Goal: Information Seeking & Learning: Find specific page/section

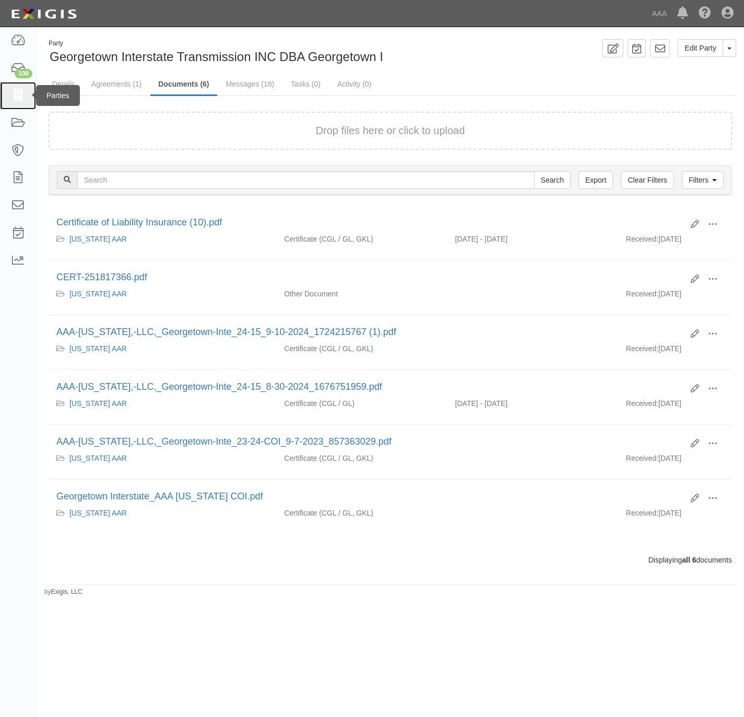
click at [14, 91] on icon at bounding box center [17, 96] width 15 height 12
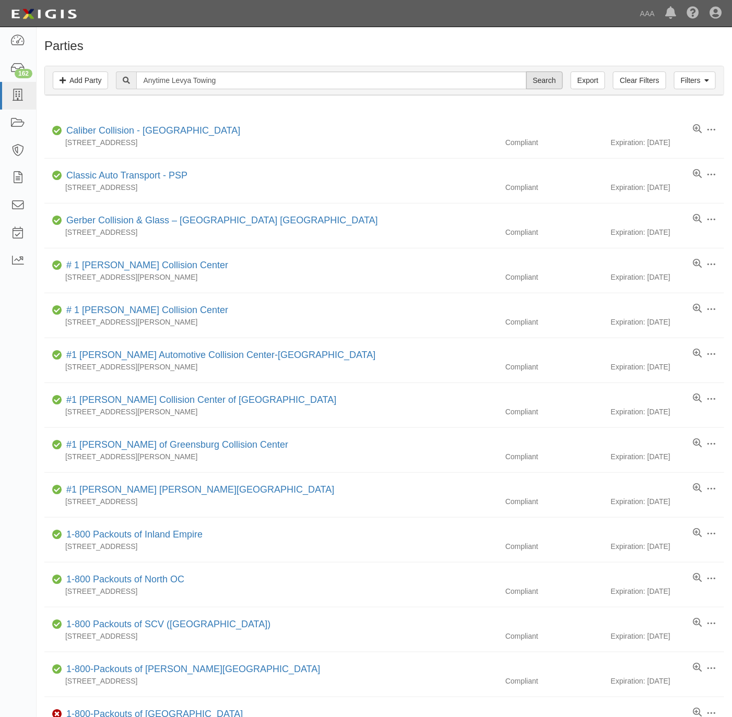
type input "Anytime Levya Towing"
click at [533, 78] on input "Search" at bounding box center [544, 81] width 37 height 18
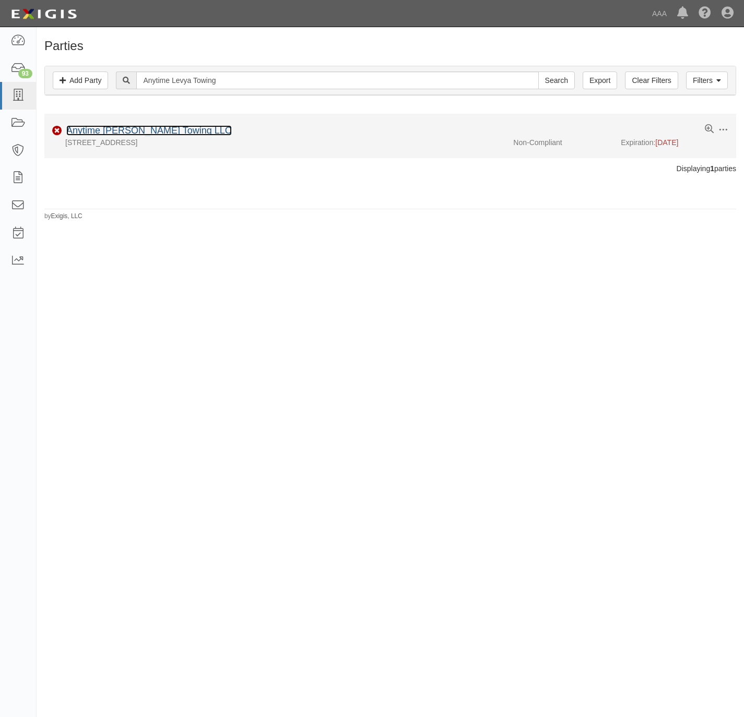
click at [93, 131] on link "Anytime Leyva Towing LLC" at bounding box center [149, 130] width 166 height 10
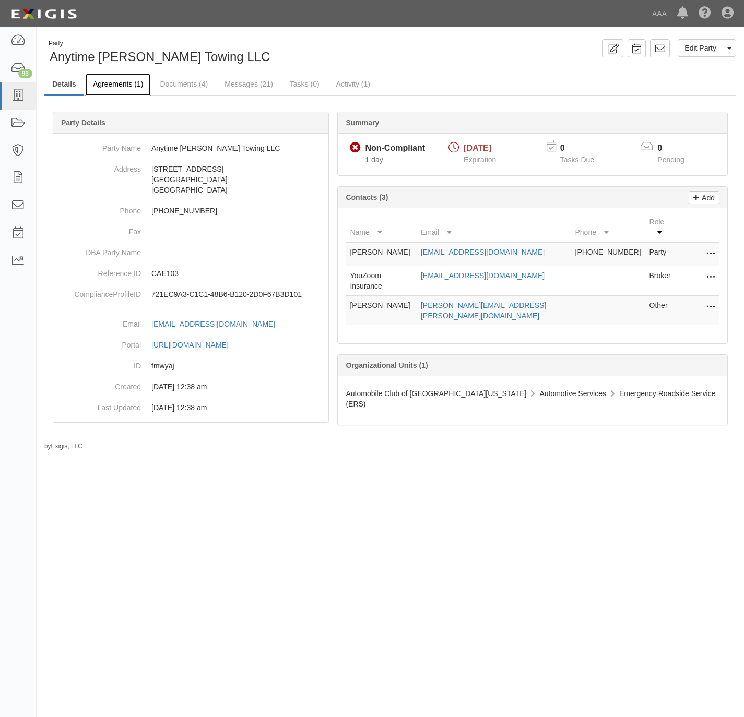
click at [116, 84] on link "Agreements (1)" at bounding box center [118, 85] width 66 height 22
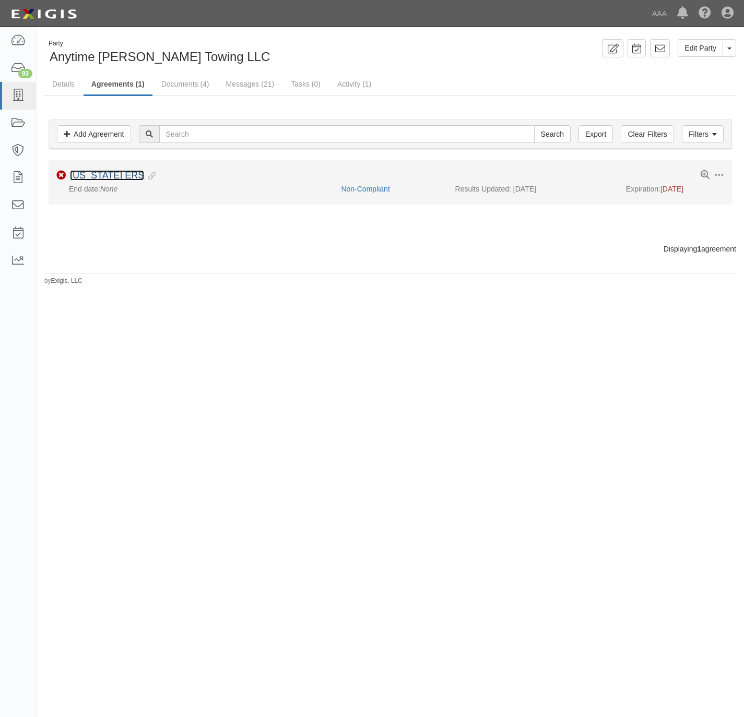
click at [95, 181] on link "California ERS" at bounding box center [107, 175] width 74 height 10
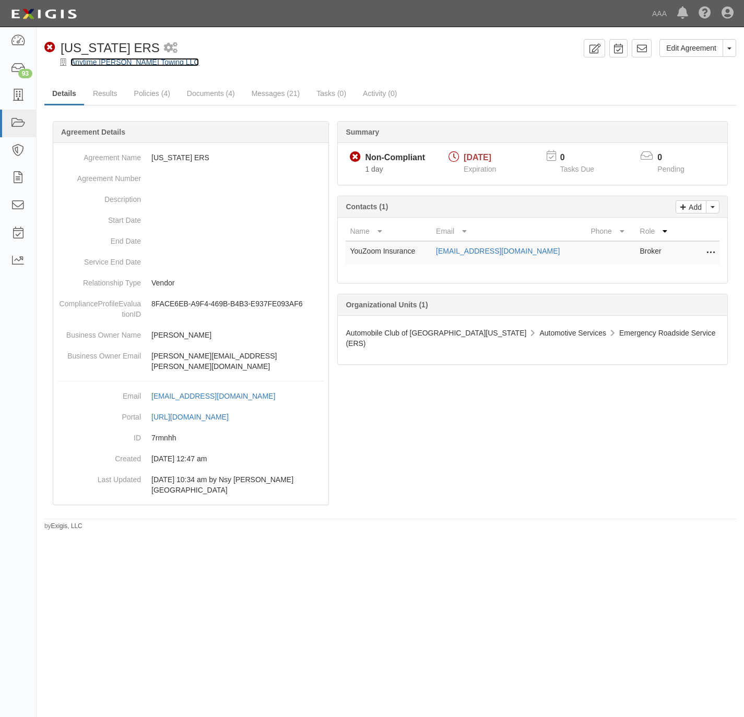
click at [110, 61] on link "Anytime [PERSON_NAME] Towing LLC" at bounding box center [134, 62] width 128 height 8
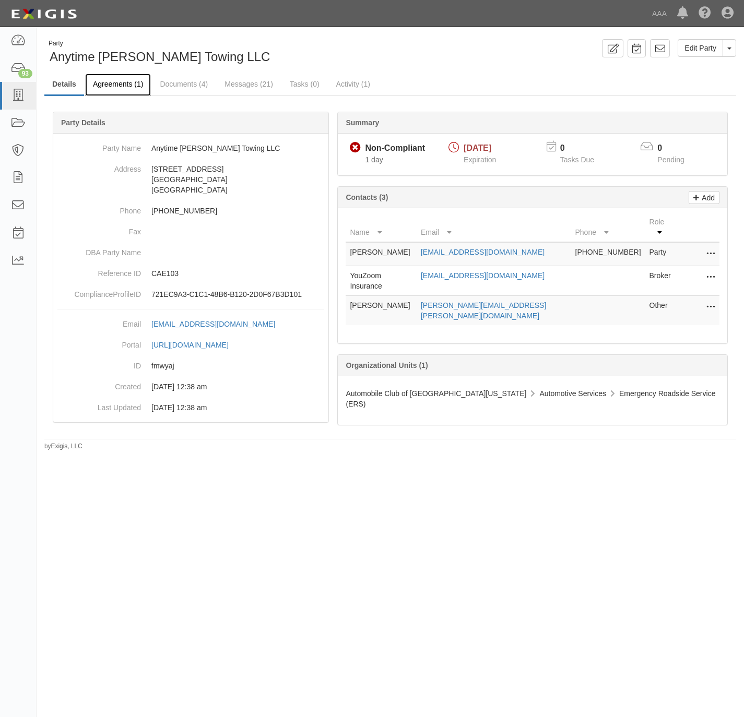
click at [110, 78] on link "Agreements (1)" at bounding box center [118, 85] width 66 height 22
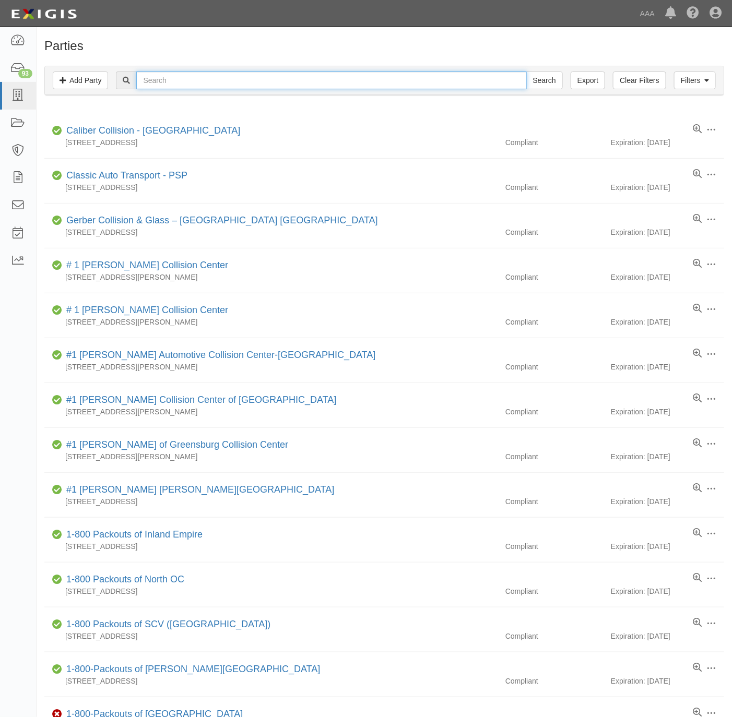
click at [182, 85] on input "text" at bounding box center [331, 81] width 390 height 18
paste input "Valero Brothers Towing"
type input "Valero Brothers Towing"
click at [533, 79] on input "Search" at bounding box center [544, 81] width 37 height 18
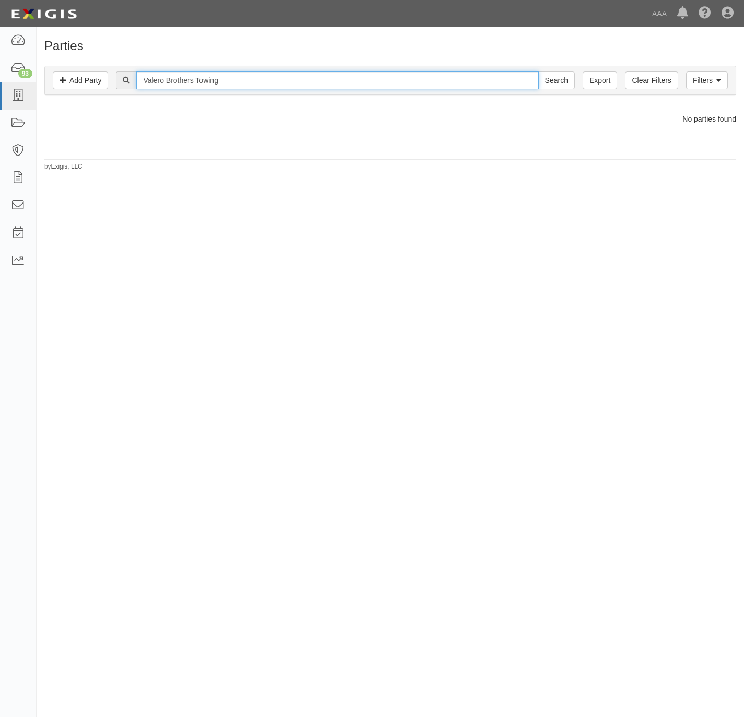
click at [219, 82] on input "Valero Brothers Towing" at bounding box center [337, 81] width 402 height 18
click at [214, 81] on input "Valero Brothers Towing" at bounding box center [337, 81] width 402 height 18
click at [214, 80] on input "Valero Brothers Towing" at bounding box center [337, 81] width 402 height 18
type input "Valero Brothers"
click at [538, 72] on input "Search" at bounding box center [556, 81] width 37 height 18
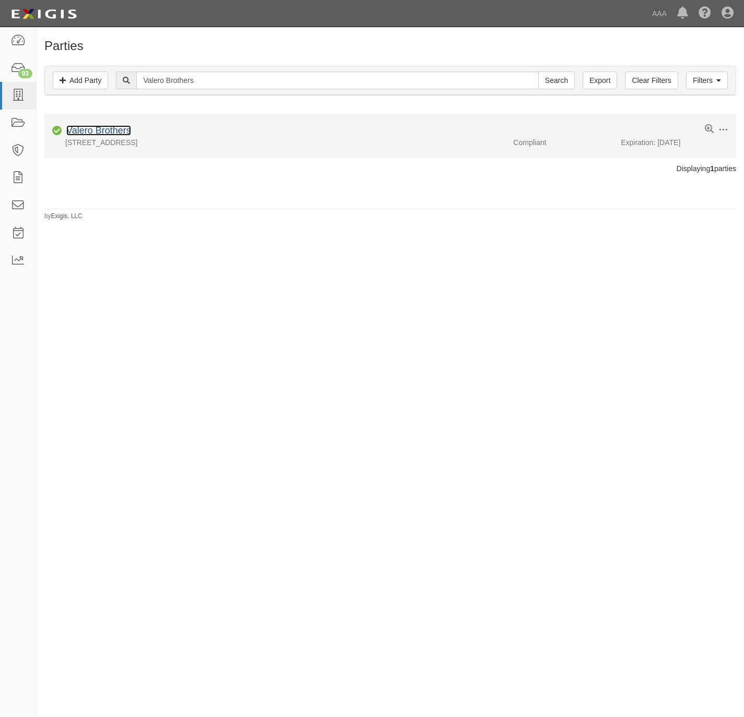
click at [105, 131] on link "Valero Brothers" at bounding box center [98, 130] width 65 height 10
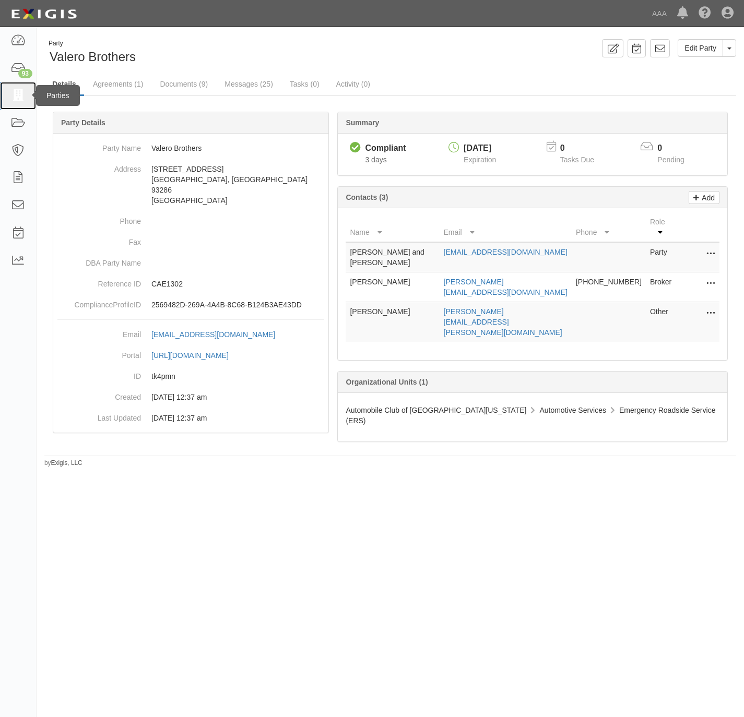
click at [7, 94] on link at bounding box center [18, 96] width 36 height 28
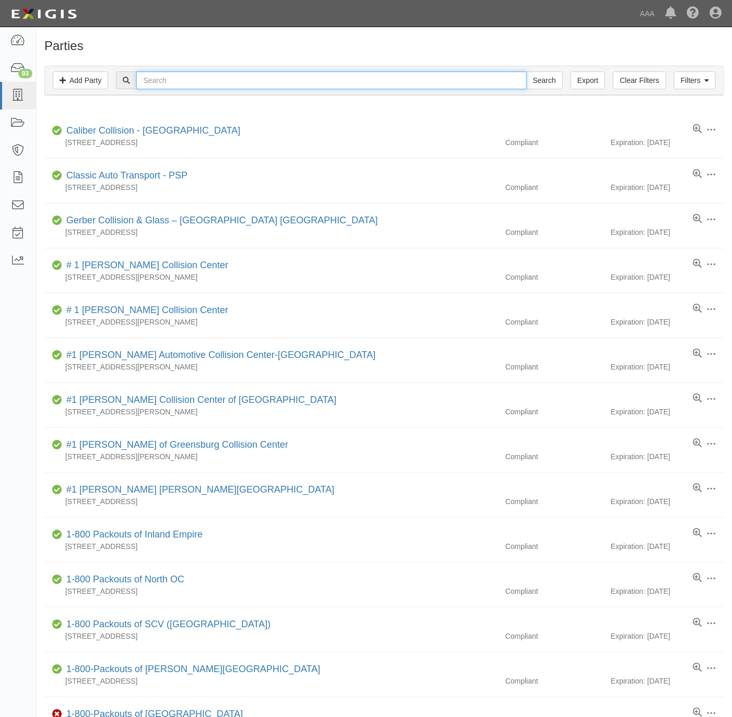
drag, startPoint x: 175, startPoint y: 72, endPoint x: 170, endPoint y: 71, distance: 5.8
click at [174, 72] on input "text" at bounding box center [331, 81] width 390 height 18
paste input "Precision Automotive"
type input "Precision Automotive"
click at [526, 72] on input "Search" at bounding box center [544, 81] width 37 height 18
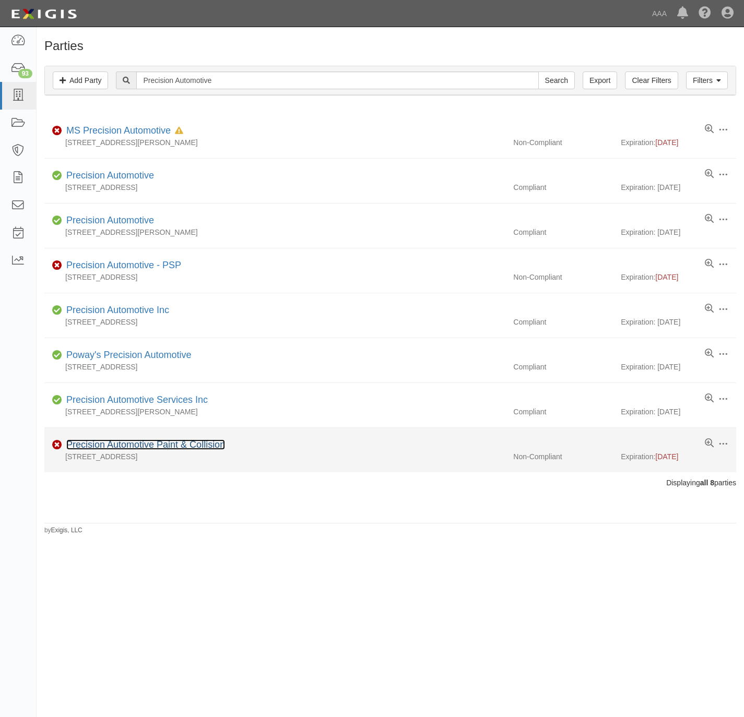
drag, startPoint x: 113, startPoint y: 448, endPoint x: 113, endPoint y: 439, distance: 9.4
click at [113, 447] on link "Precision Automotive Paint & Collision" at bounding box center [145, 445] width 159 height 10
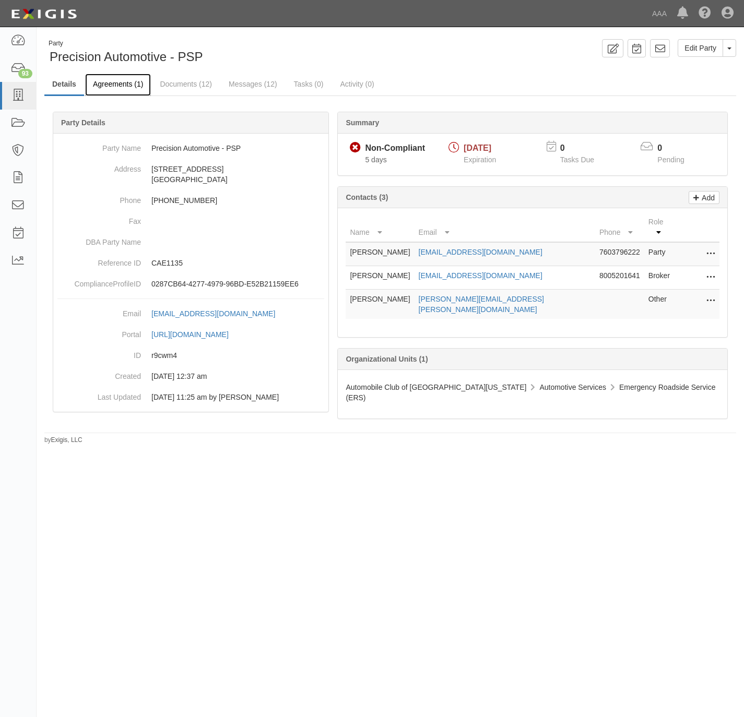
click at [118, 83] on link "Agreements (1)" at bounding box center [118, 85] width 66 height 22
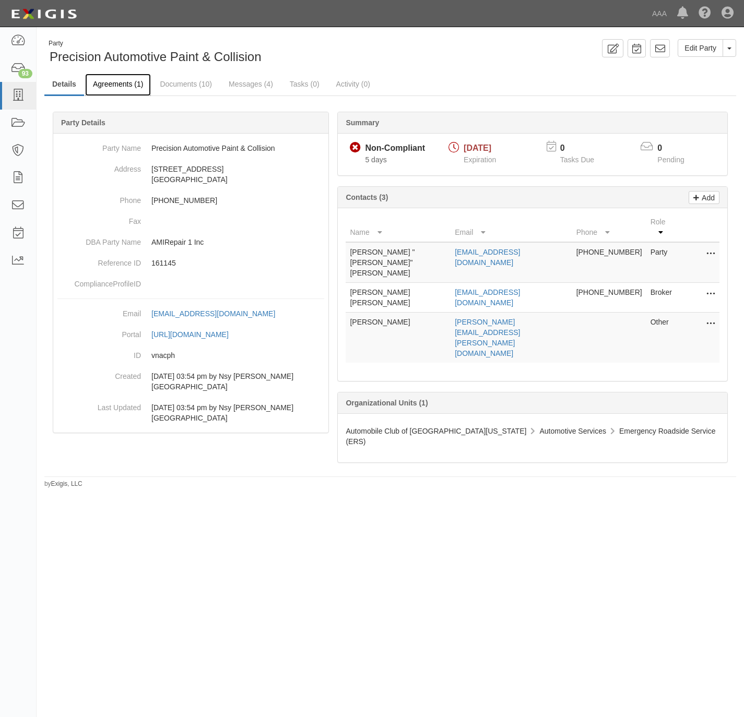
click at [110, 85] on link "Agreements (1)" at bounding box center [118, 85] width 66 height 22
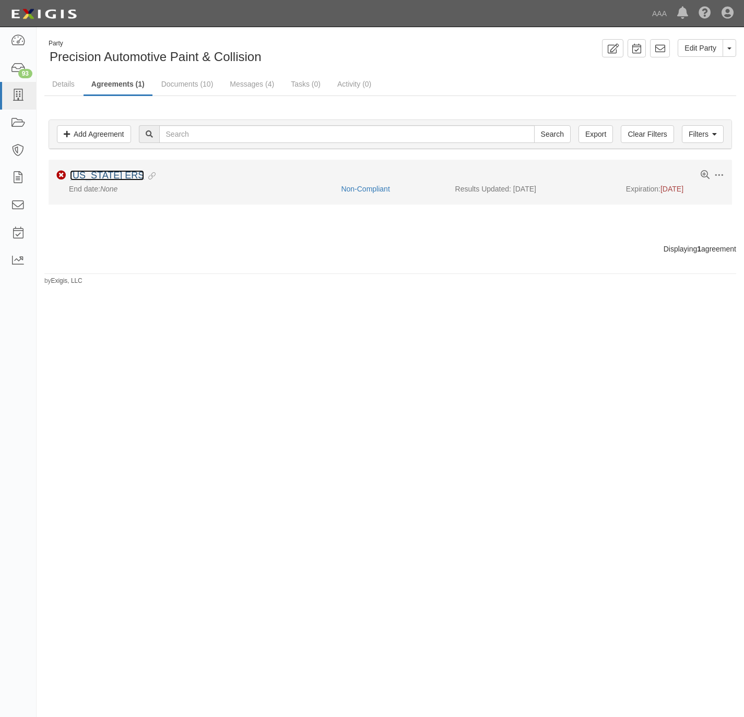
click at [88, 174] on link "[US_STATE] ERS" at bounding box center [107, 175] width 74 height 10
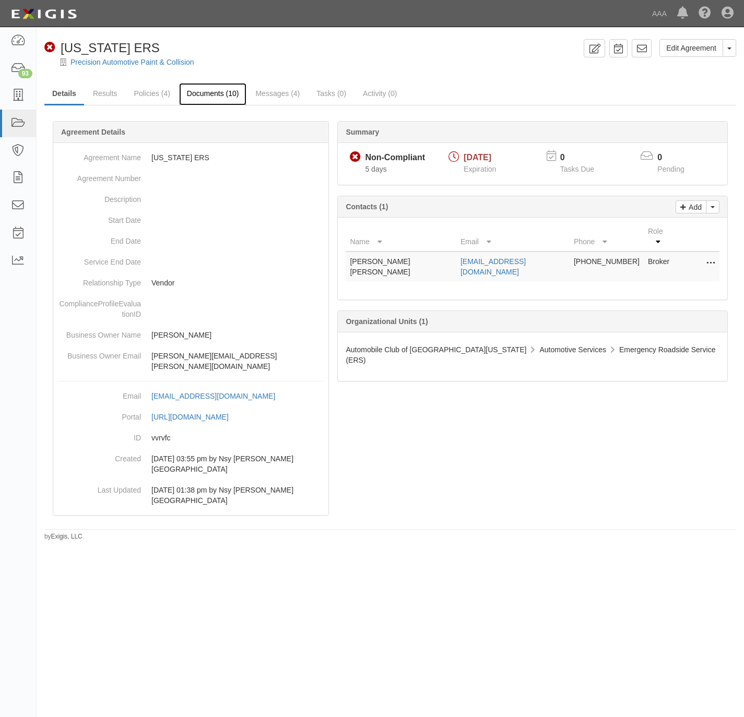
click at [202, 88] on link "Documents (10)" at bounding box center [213, 94] width 68 height 22
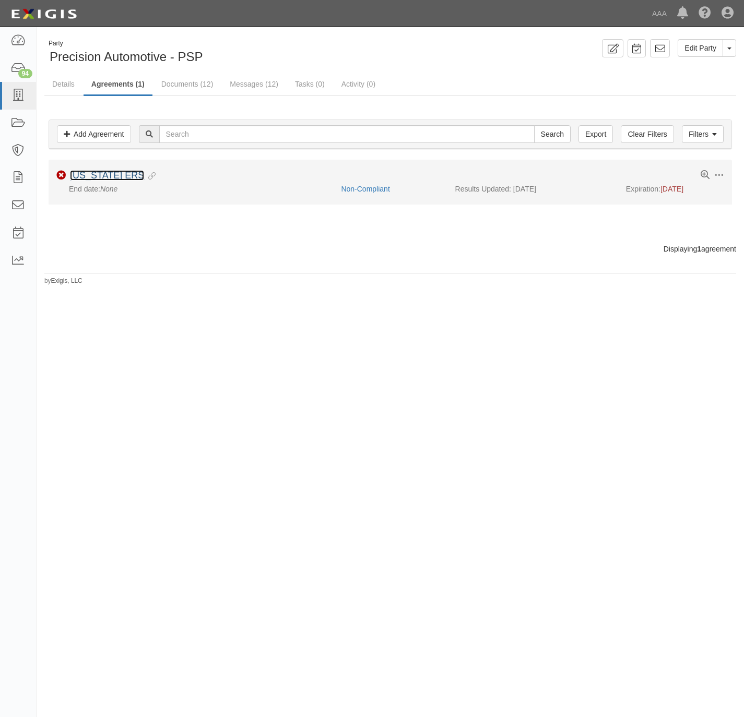
click at [116, 179] on link "[US_STATE] ERS" at bounding box center [107, 175] width 74 height 10
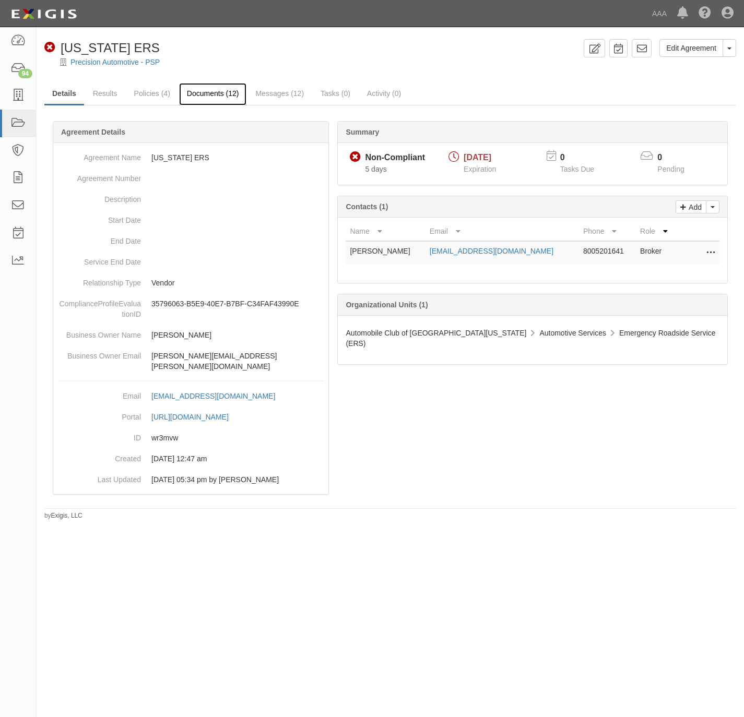
click at [204, 92] on link "Documents (12)" at bounding box center [213, 94] width 68 height 22
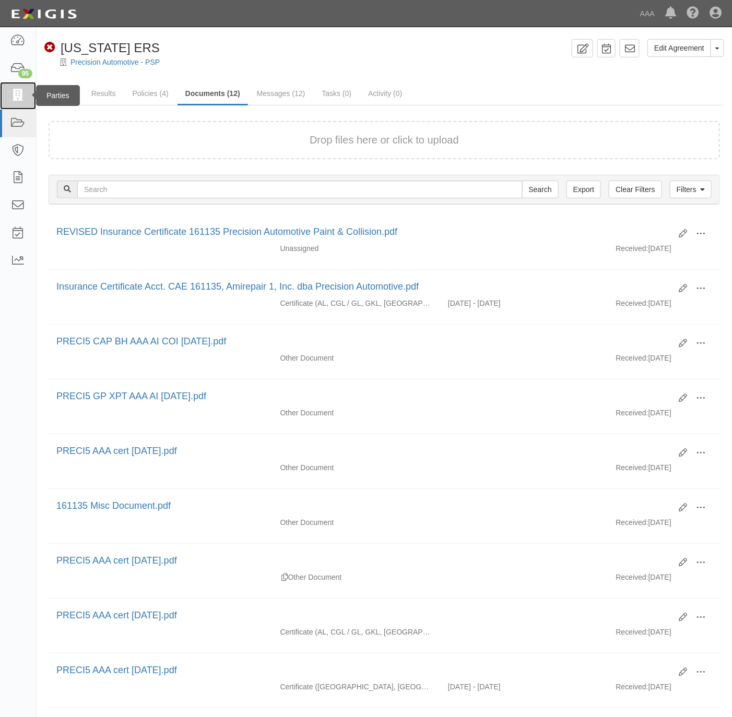
drag, startPoint x: 15, startPoint y: 96, endPoint x: 24, endPoint y: 81, distance: 16.9
click at [14, 95] on icon at bounding box center [17, 96] width 15 height 12
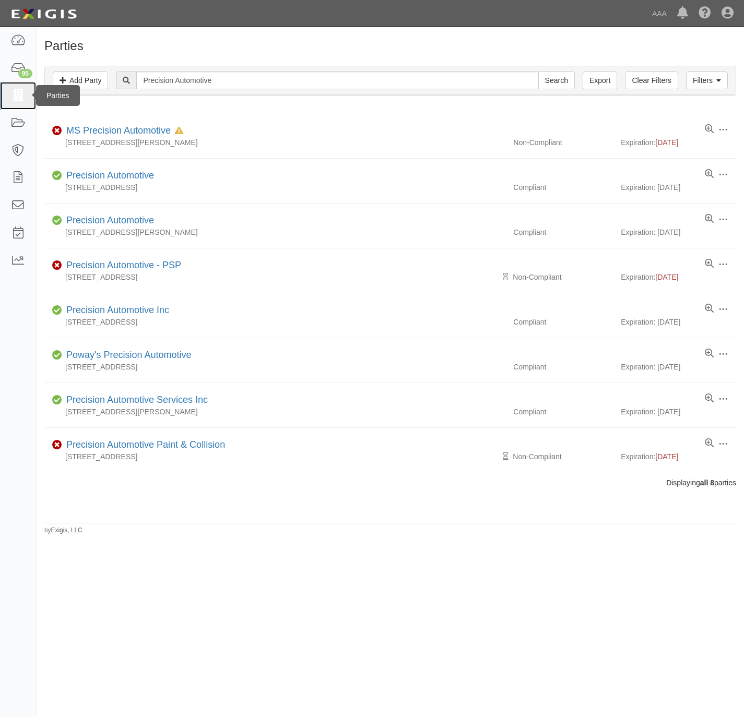
click at [18, 93] on icon at bounding box center [17, 96] width 15 height 12
